Goal: Information Seeking & Learning: Learn about a topic

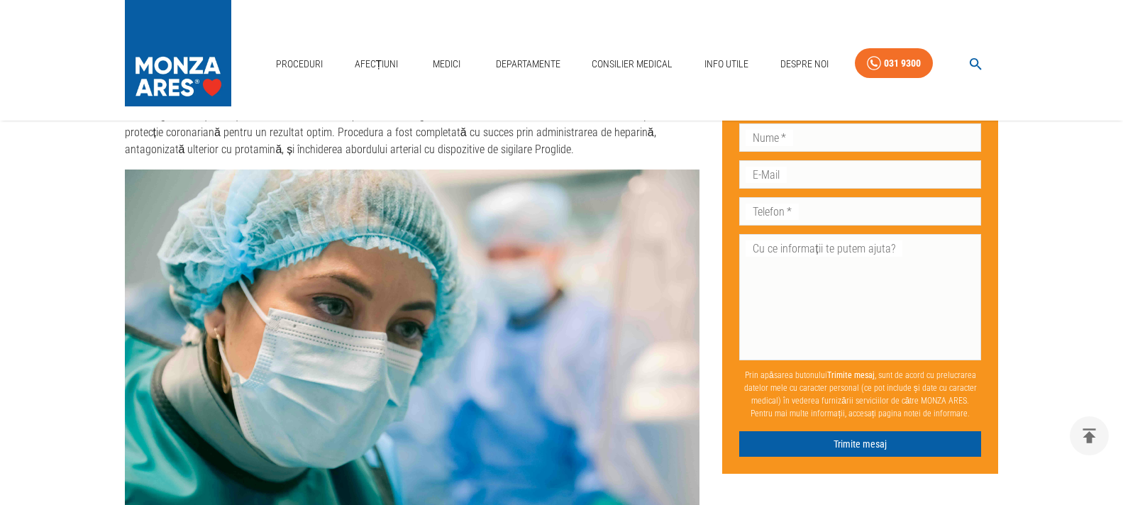
scroll to position [2696, 0]
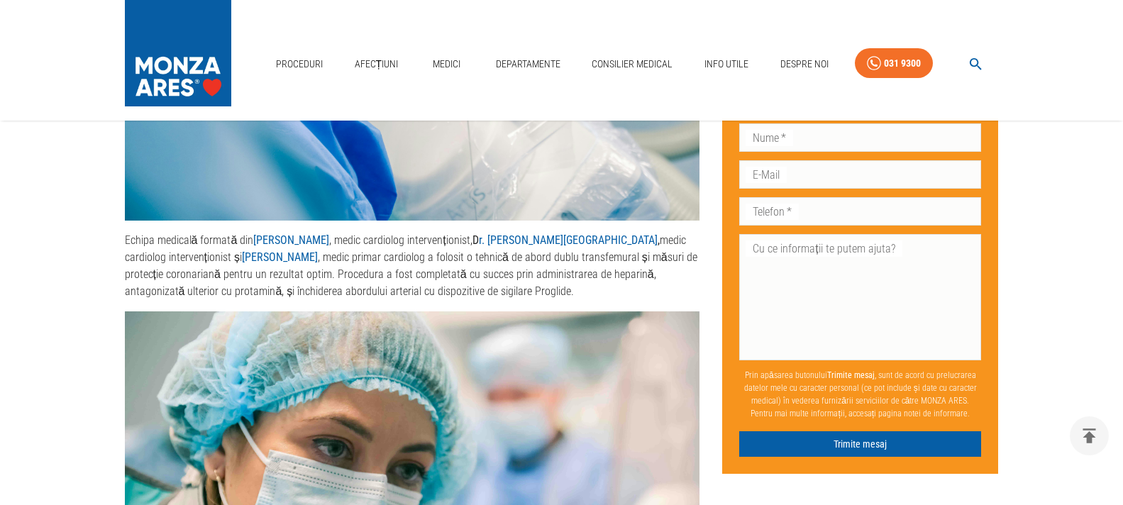
click at [248, 250] on strong "[PERSON_NAME]" at bounding box center [280, 256] width 76 height 13
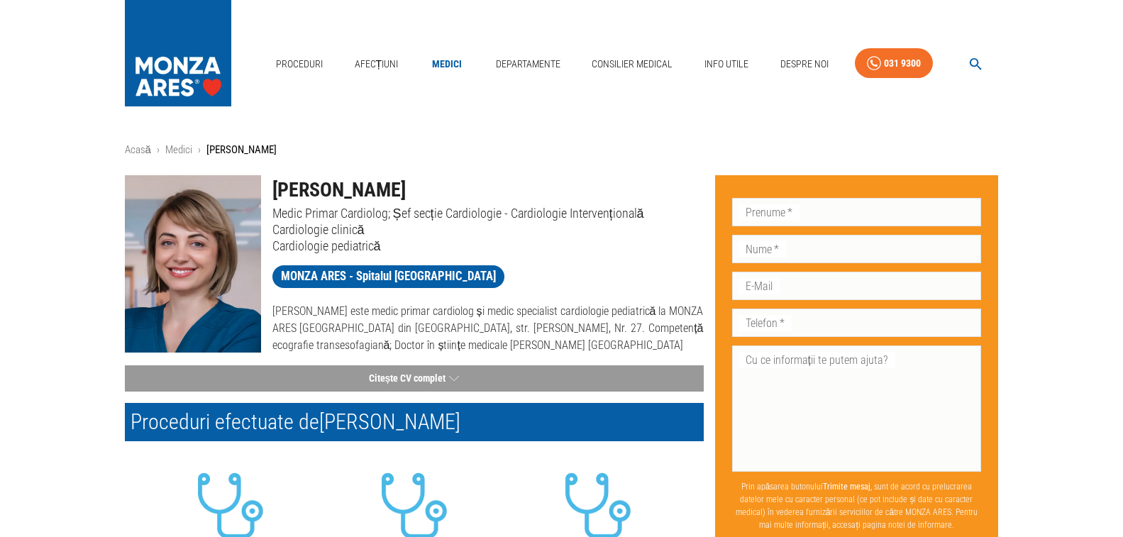
click at [442, 50] on link "Medici" at bounding box center [446, 64] width 45 height 29
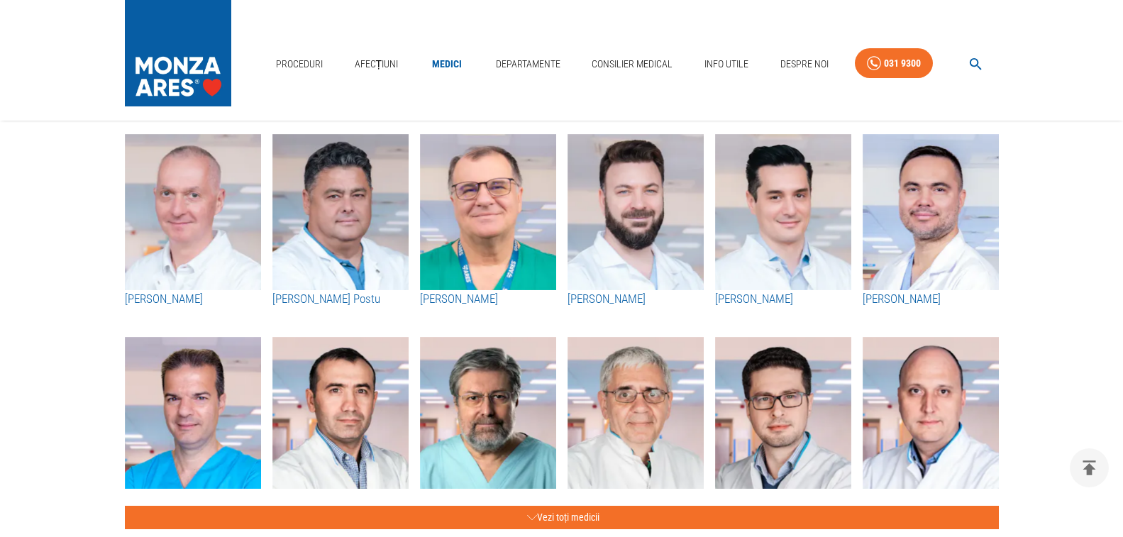
scroll to position [638, 0]
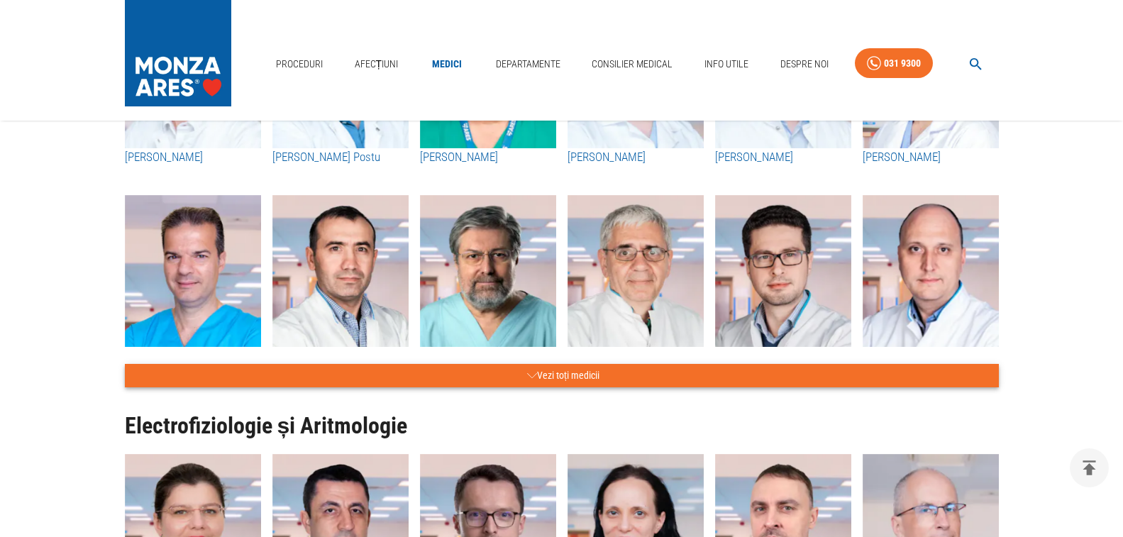
click at [566, 376] on button "Vezi toți medicii" at bounding box center [562, 375] width 874 height 23
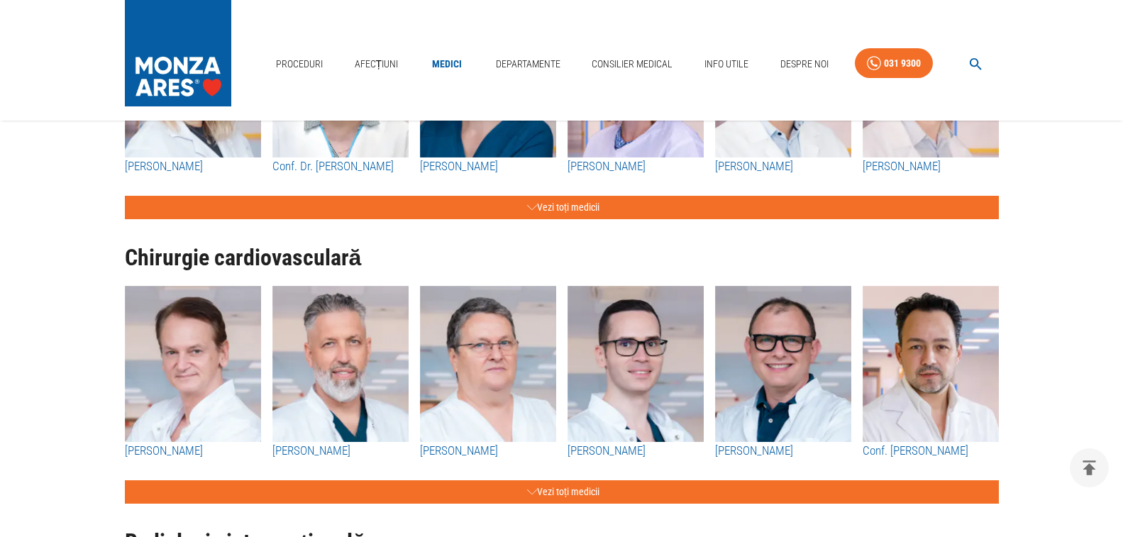
scroll to position [2625, 0]
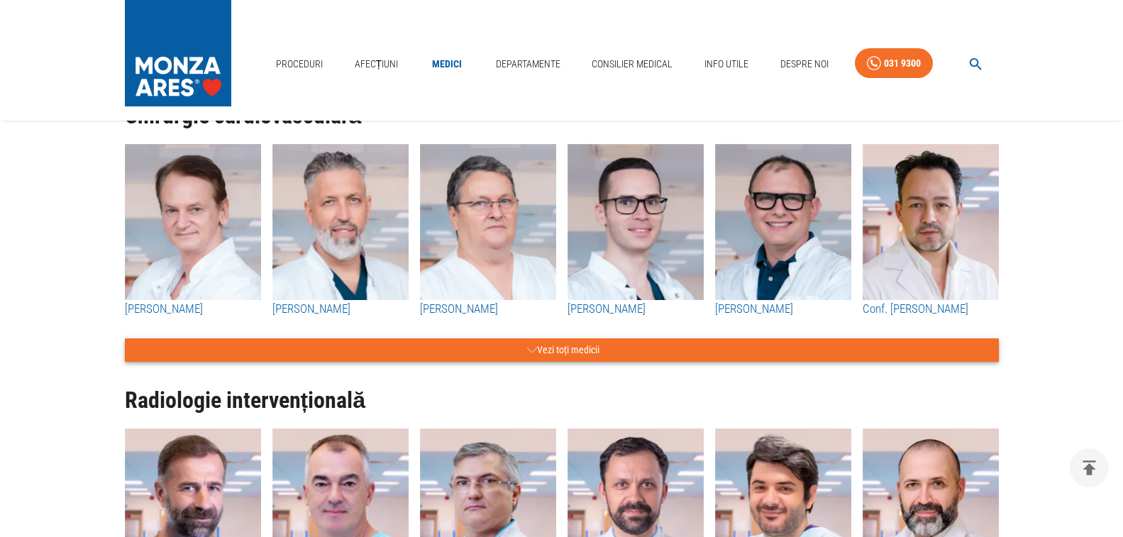
click at [566, 338] on button "Vezi toți medicii" at bounding box center [562, 349] width 874 height 23
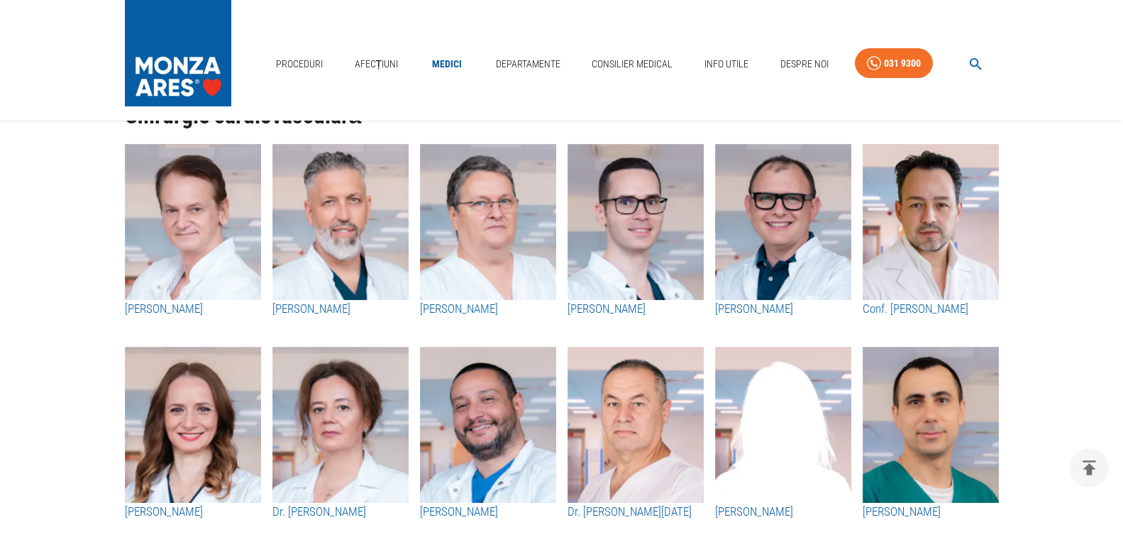
scroll to position [2767, 0]
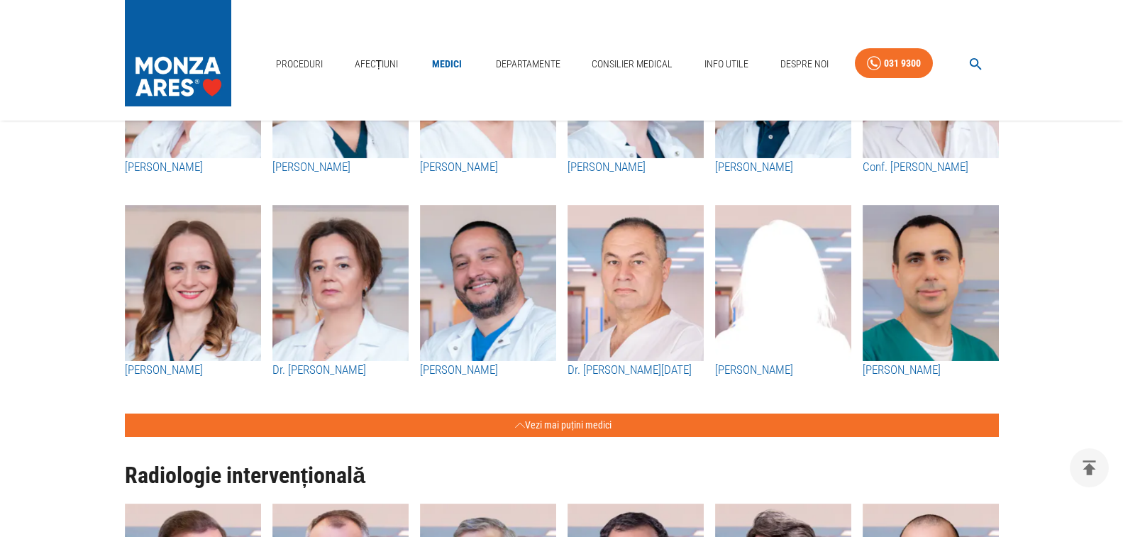
click at [529, 252] on img "button" at bounding box center [488, 283] width 136 height 156
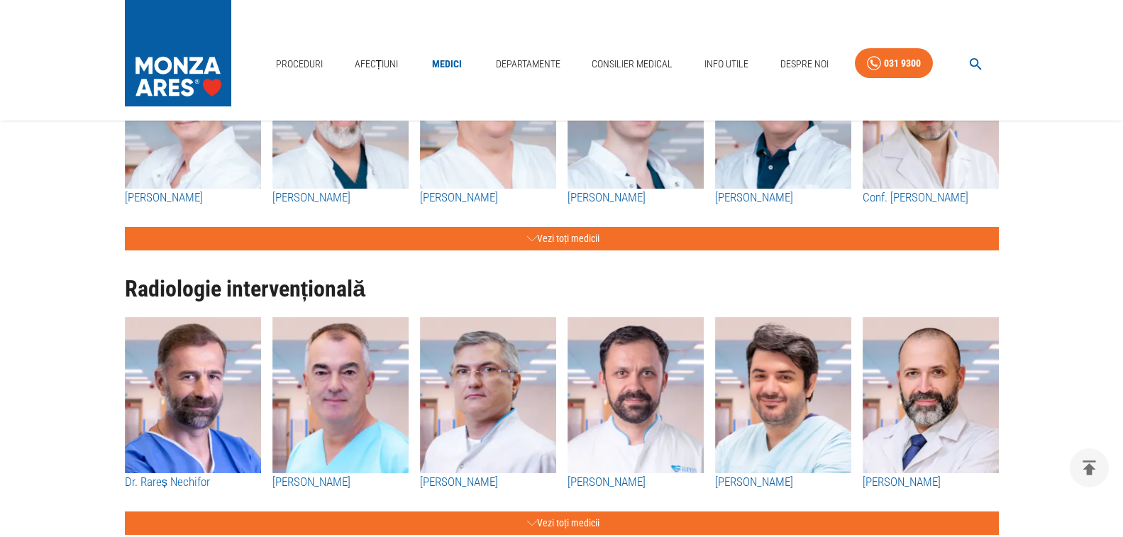
scroll to position [1487, 0]
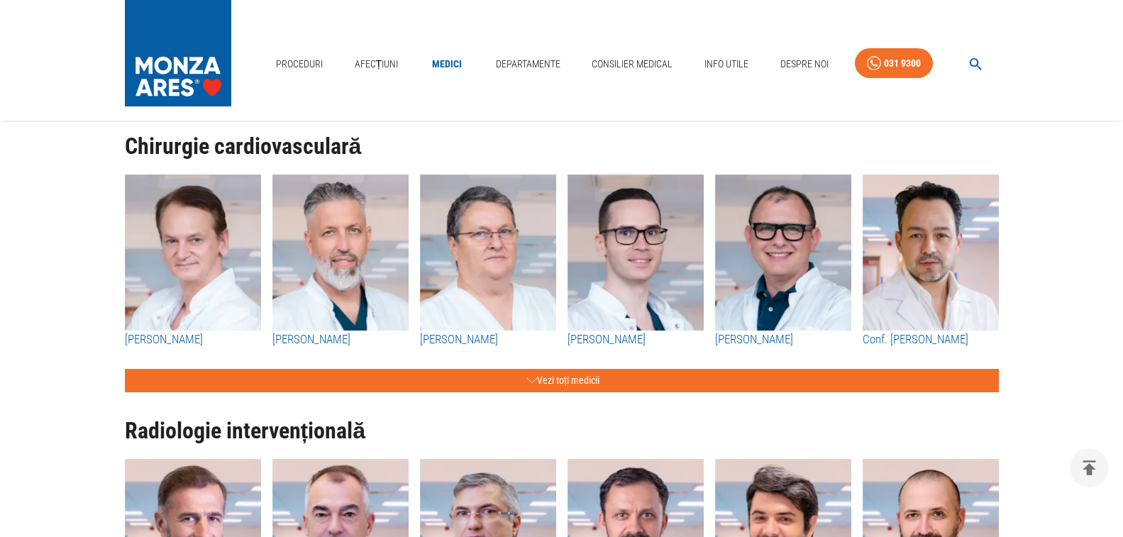
click at [232, 273] on img "button" at bounding box center [193, 253] width 136 height 156
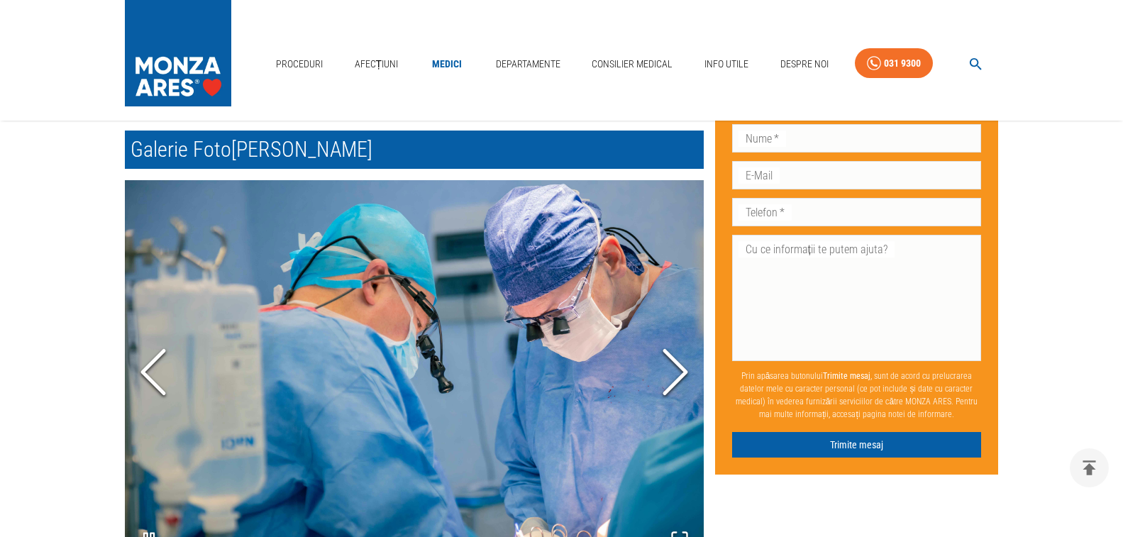
scroll to position [1064, 0]
